Goal: Task Accomplishment & Management: Manage account settings

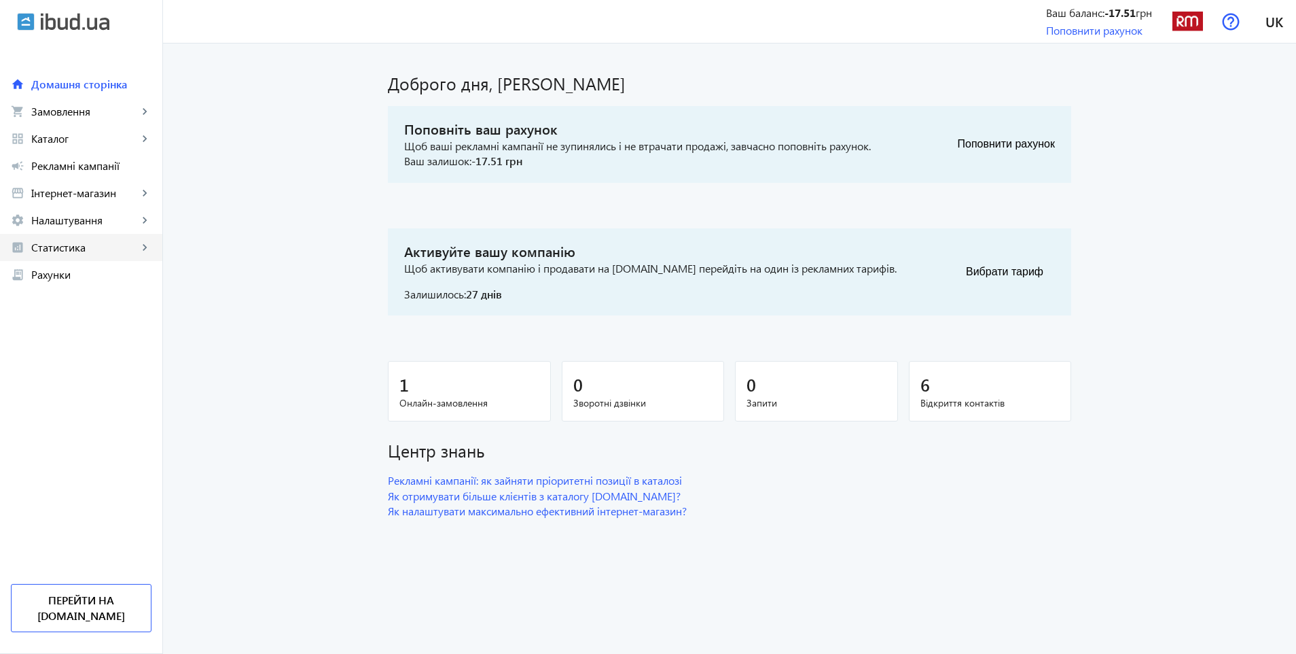
click at [56, 251] on span "Статистика" at bounding box center [84, 248] width 107 height 14
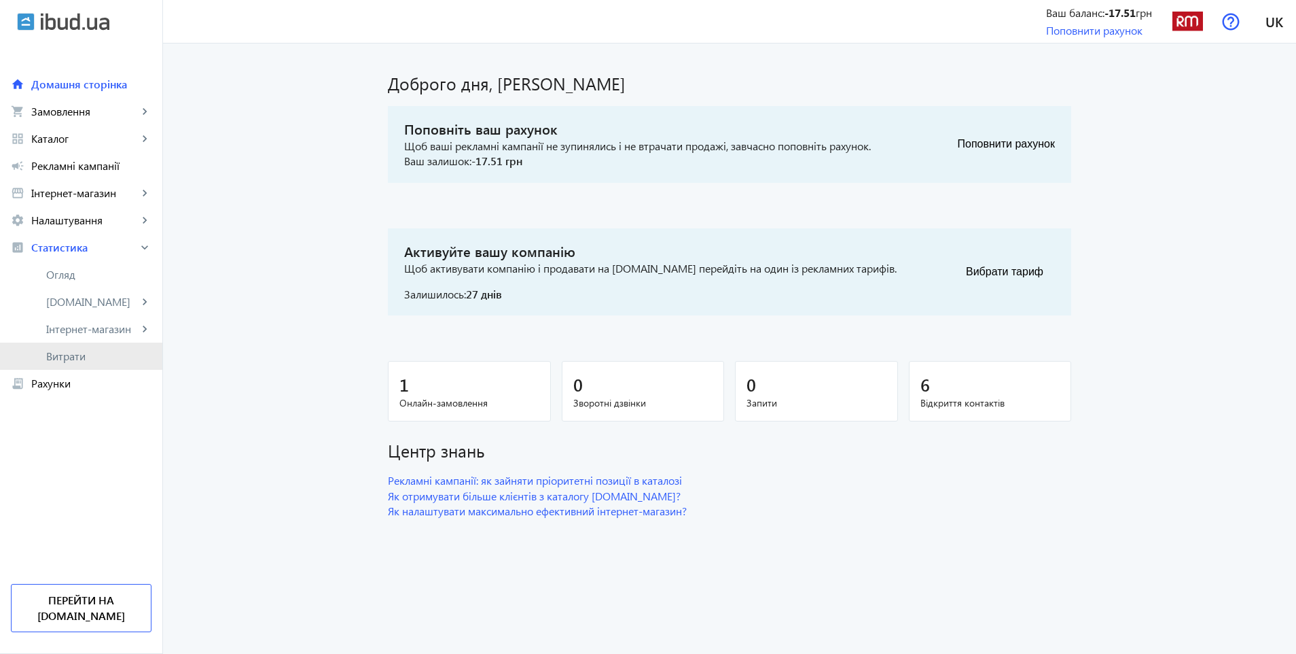
click at [75, 355] on span "Витрати" at bounding box center [98, 356] width 105 height 14
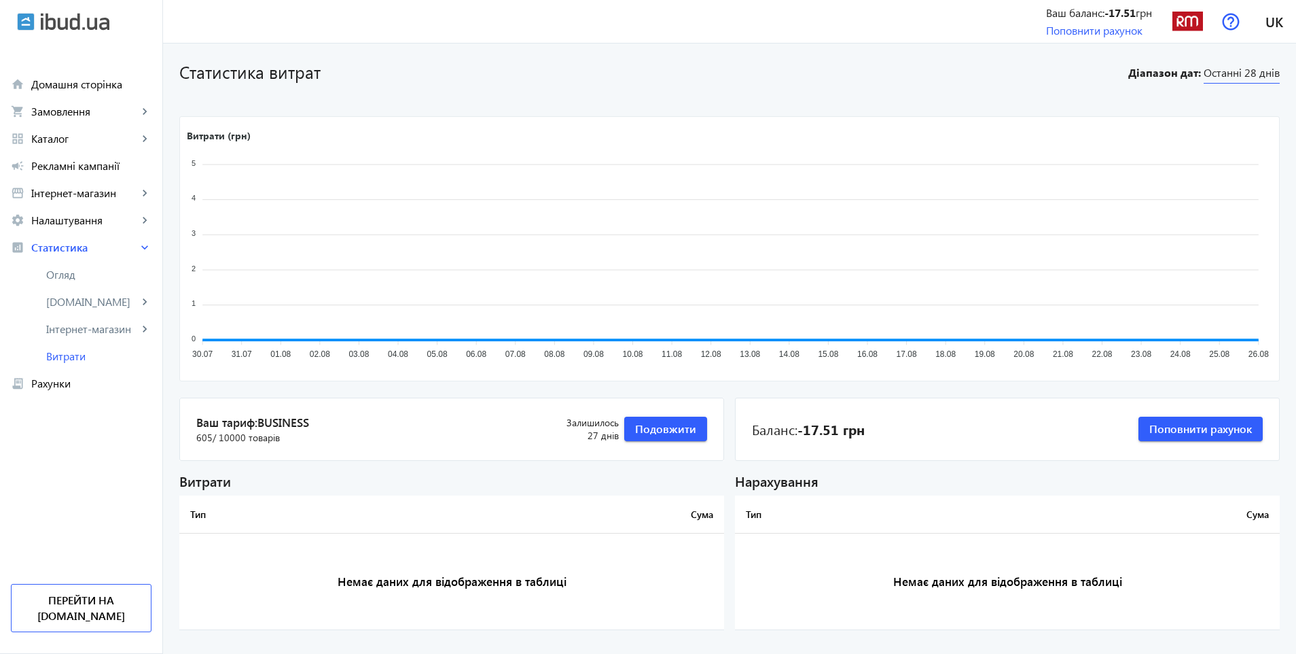
click at [1260, 71] on span "Останні 28 днів" at bounding box center [1242, 74] width 76 height 18
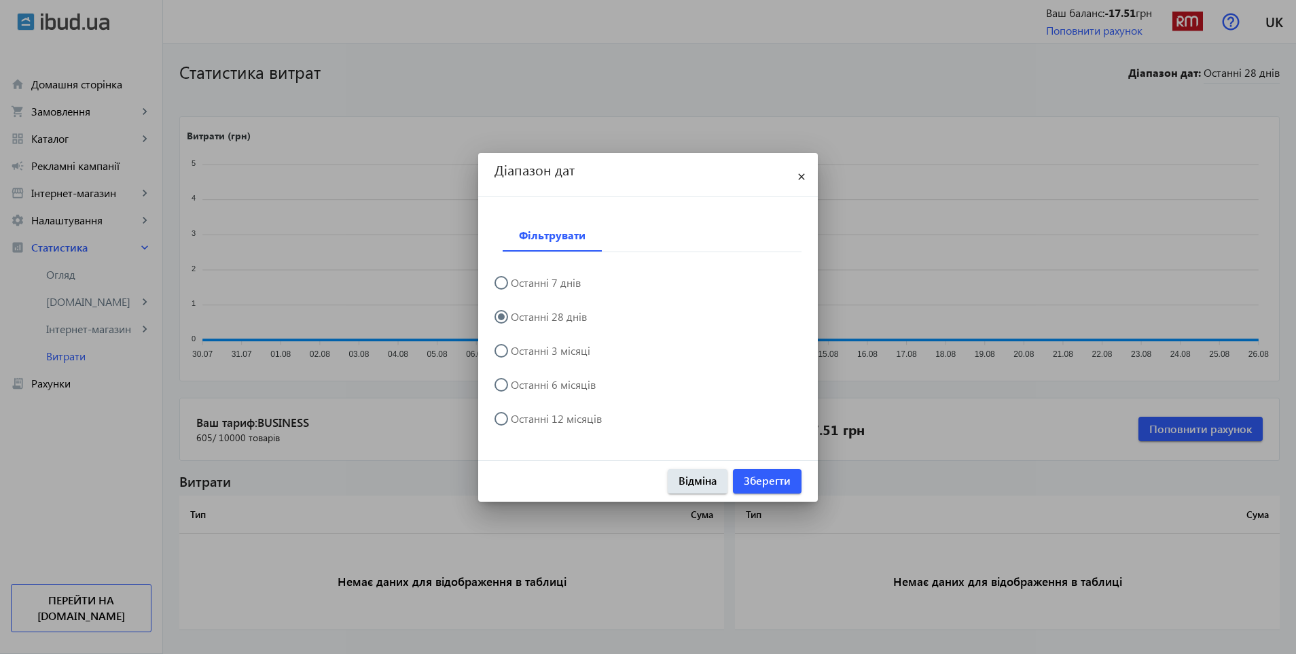
click at [569, 420] on label "Останні 12 місяців" at bounding box center [555, 418] width 94 height 11
click at [522, 420] on input "Останні 12 місяців" at bounding box center [508, 425] width 27 height 27
radio input "true"
click at [763, 480] on span "Зберегти" at bounding box center [767, 480] width 47 height 15
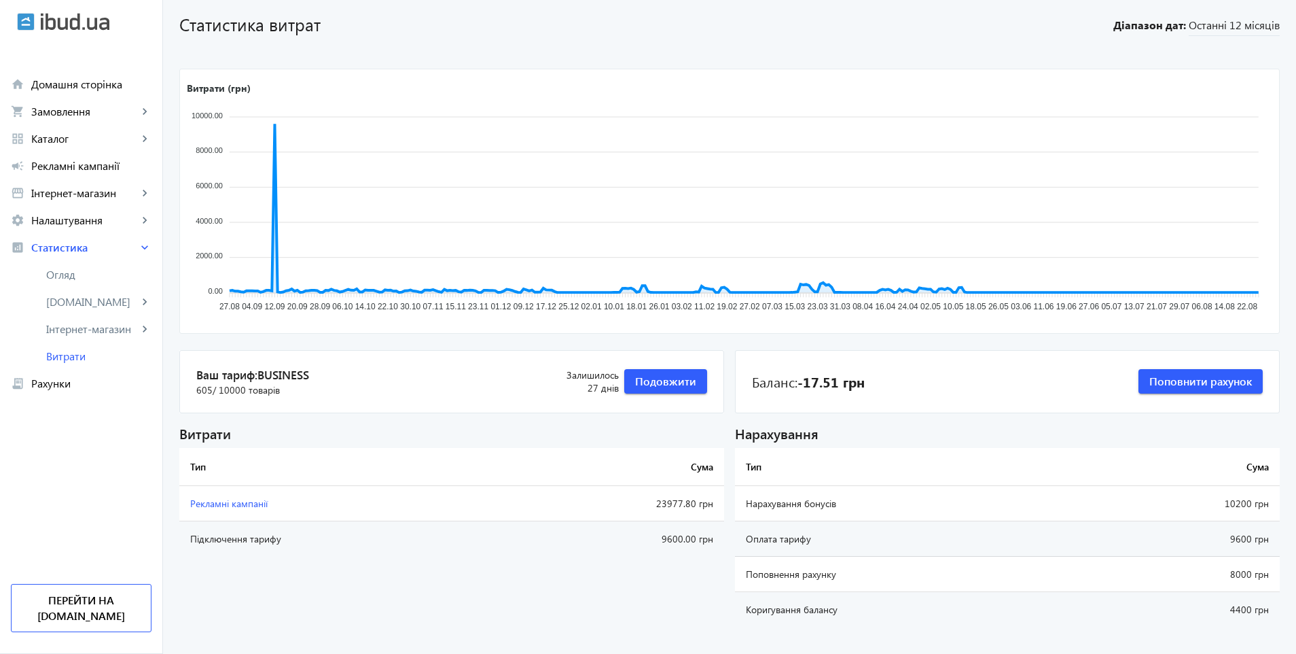
scroll to position [73, 0]
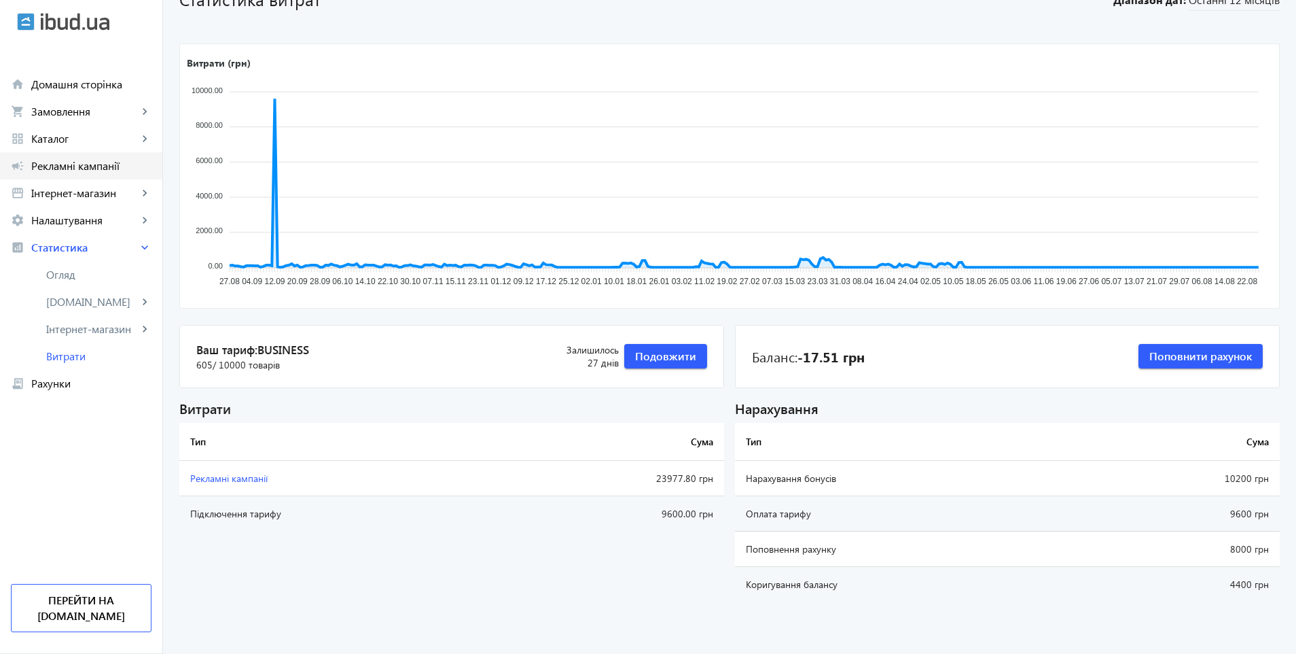
click at [58, 163] on span "Рекламні кампанії" at bounding box center [91, 166] width 120 height 14
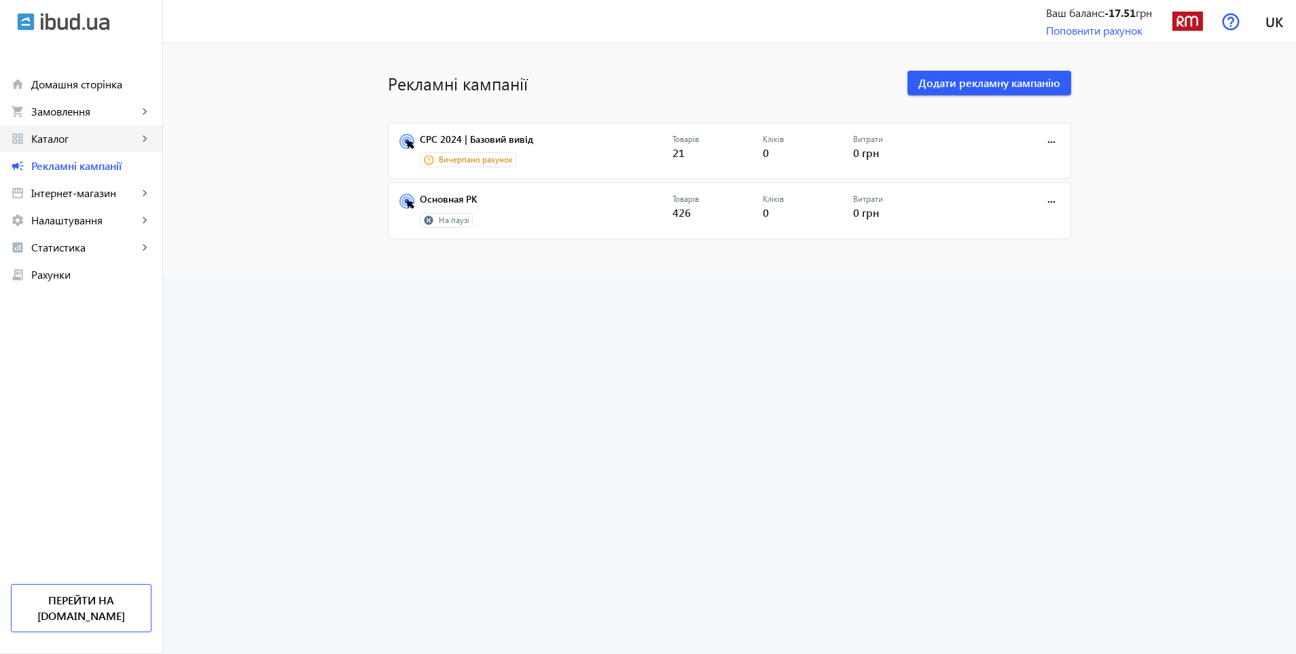
click at [60, 144] on span "Каталог" at bounding box center [84, 139] width 107 height 14
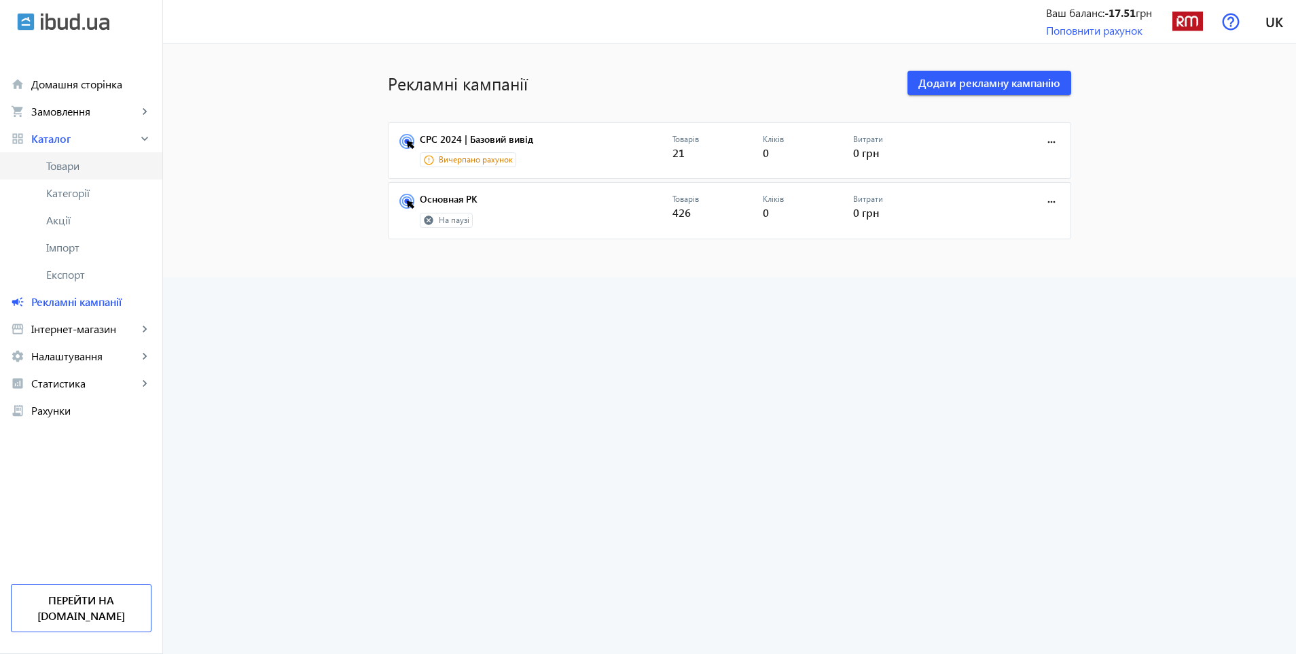
click at [63, 164] on span "Товари" at bounding box center [98, 166] width 105 height 14
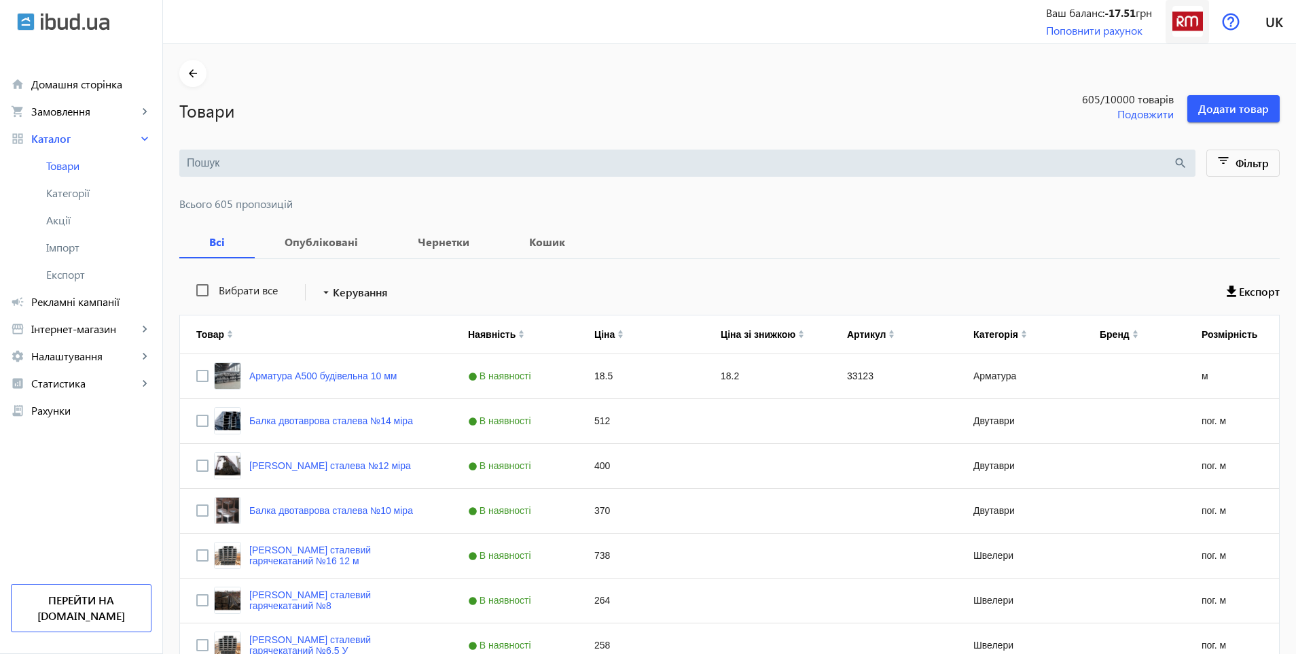
click at [1192, 25] on img at bounding box center [1188, 21] width 31 height 31
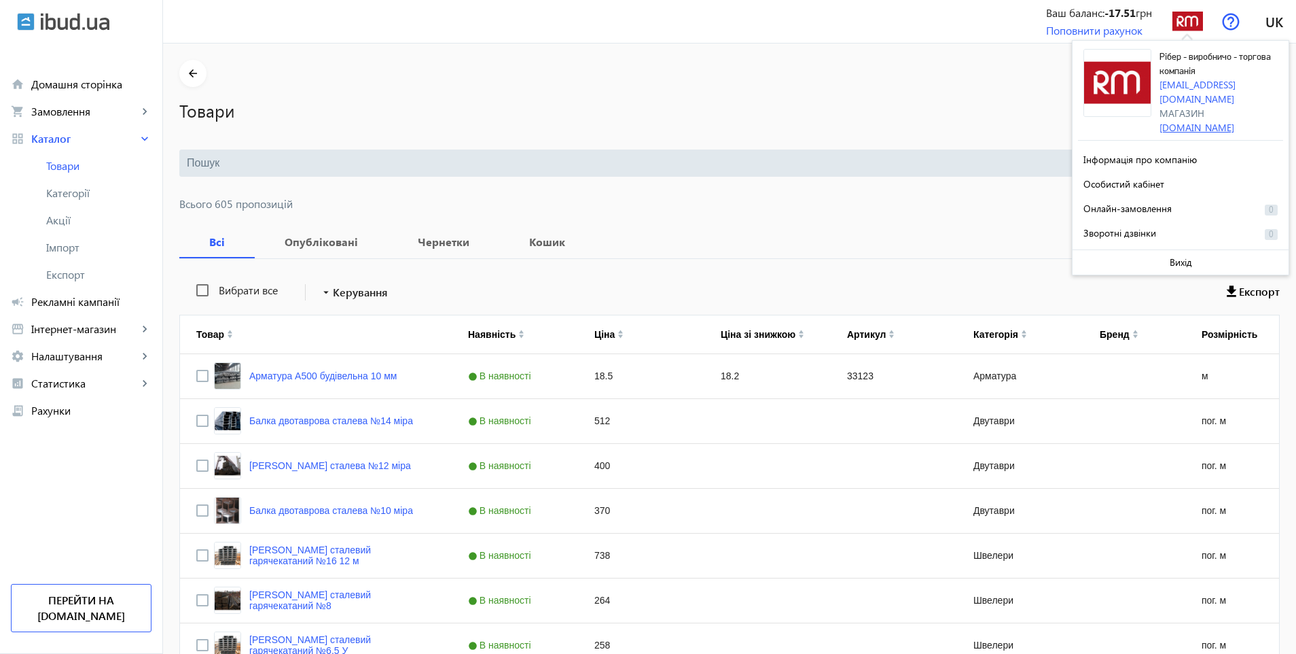
click at [1189, 121] on link "[DOMAIN_NAME]" at bounding box center [1197, 127] width 75 height 13
